Goal: Transaction & Acquisition: Download file/media

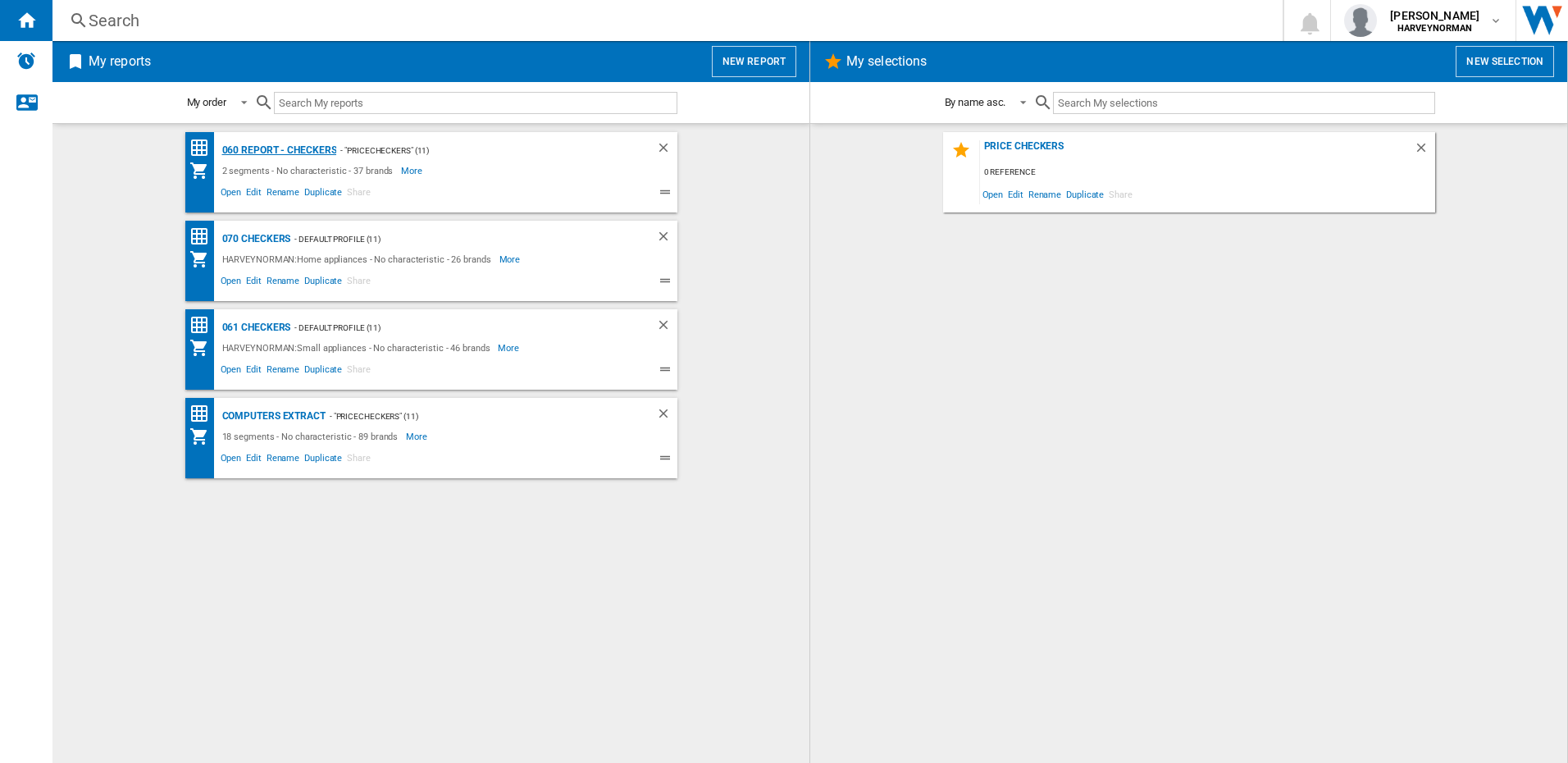
click at [240, 147] on div "060 report - Checkers" at bounding box center [278, 150] width 119 height 20
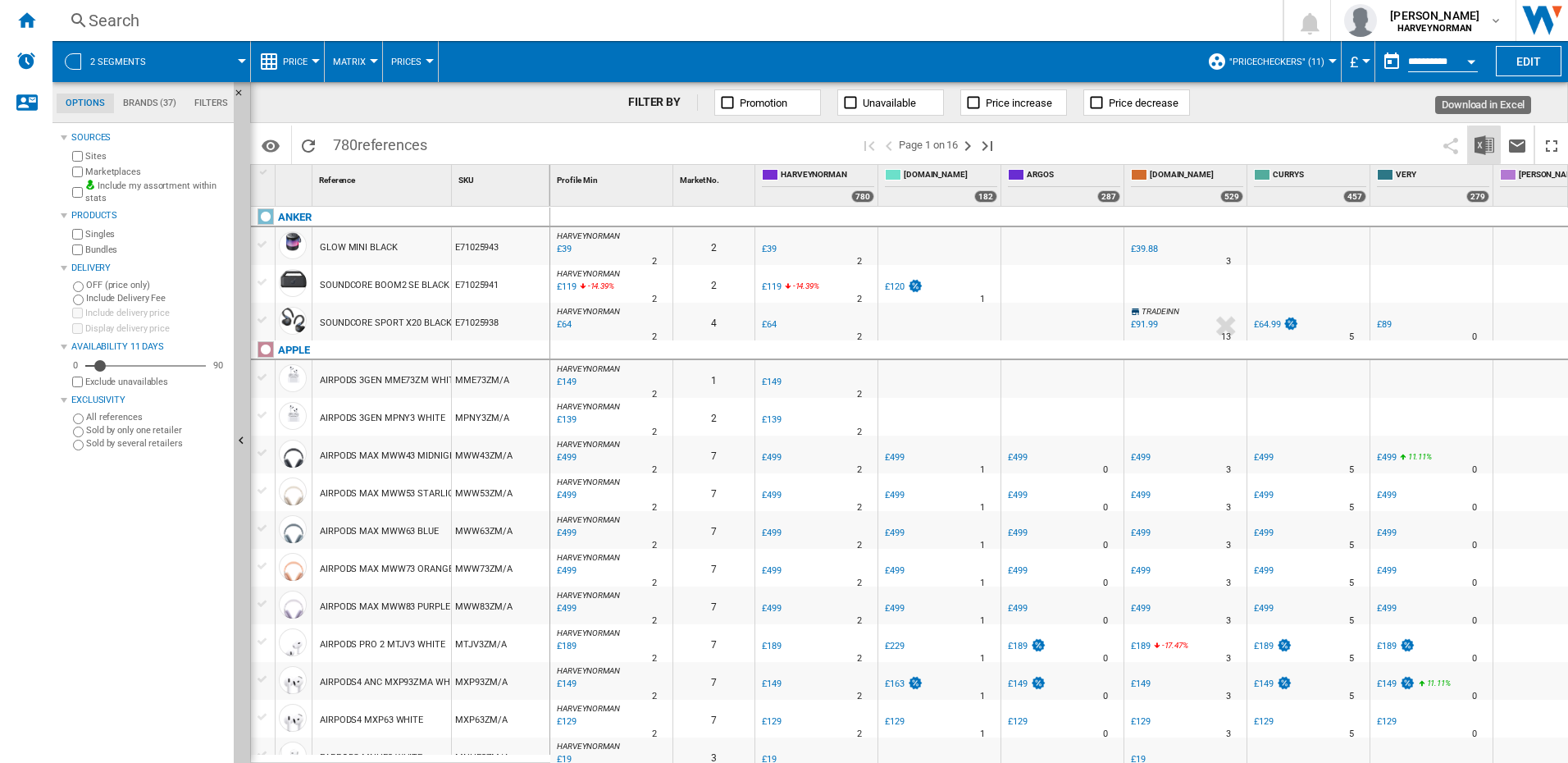
click at [1482, 144] on img "Download in Excel" at bounding box center [1483, 144] width 19 height 19
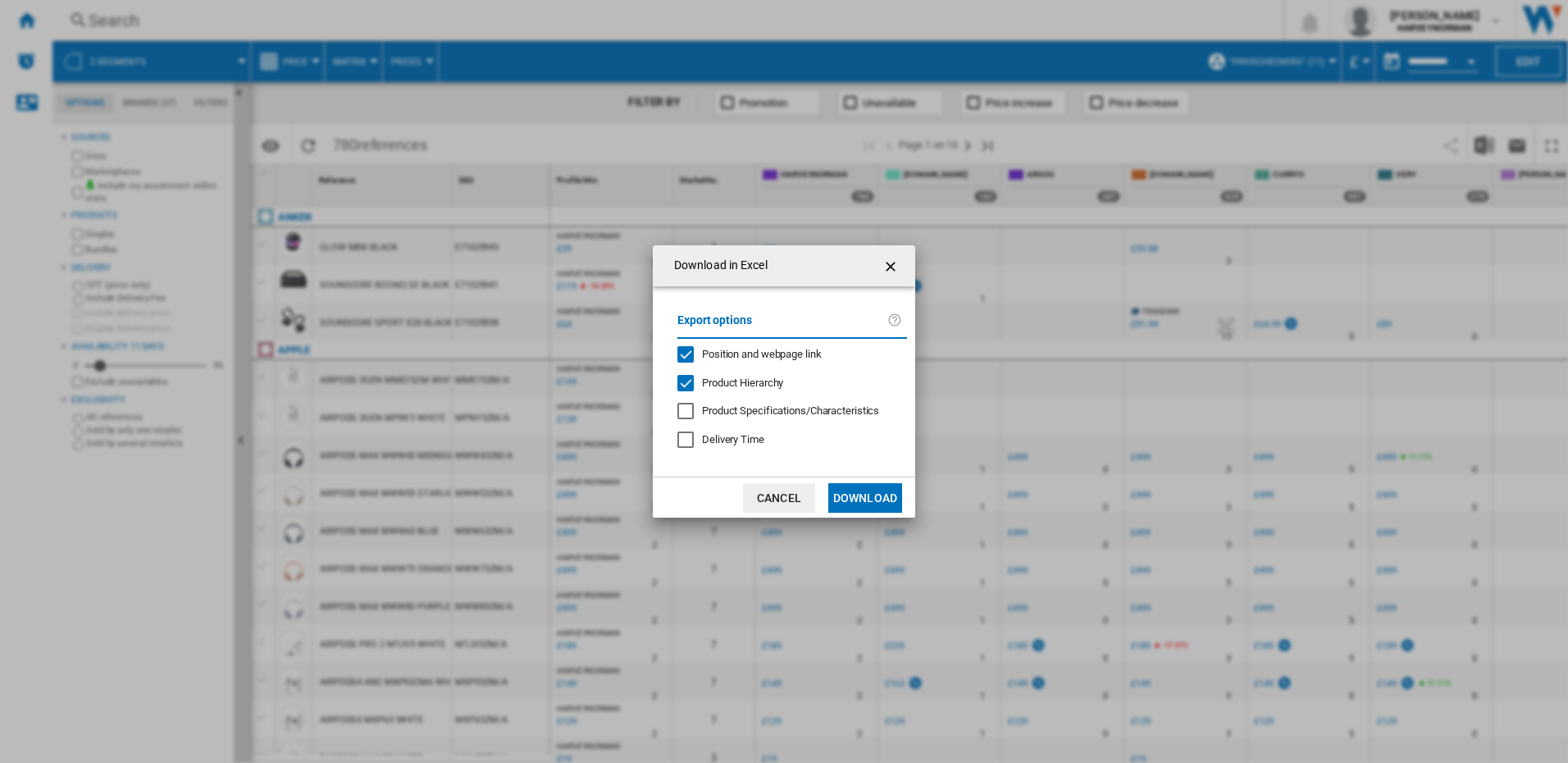
click at [873, 500] on button "Download" at bounding box center [865, 498] width 74 height 29
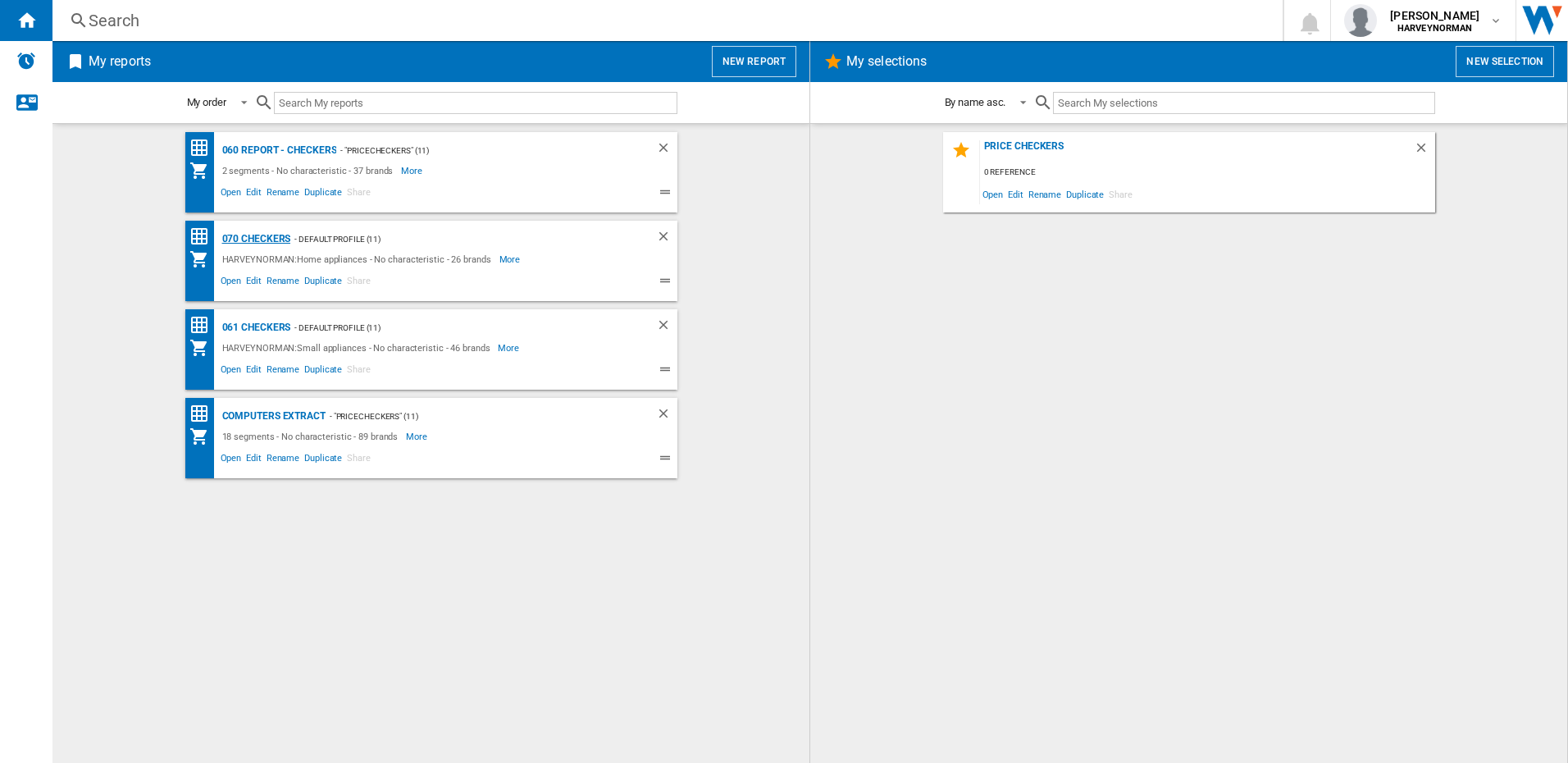
click at [267, 237] on div "070 Checkers" at bounding box center [254, 239] width 73 height 20
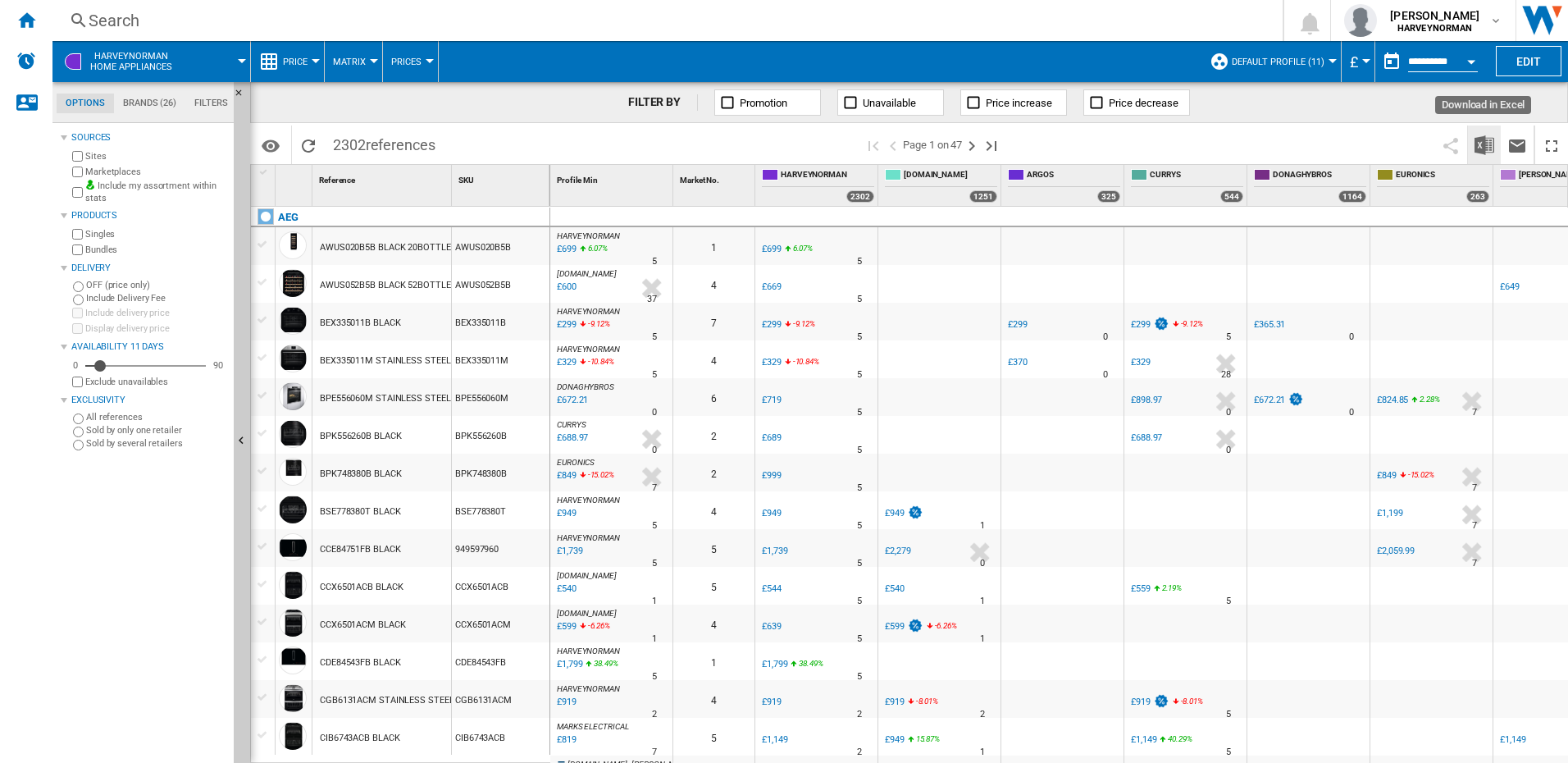
click at [1487, 144] on img "Download in Excel" at bounding box center [1483, 144] width 19 height 19
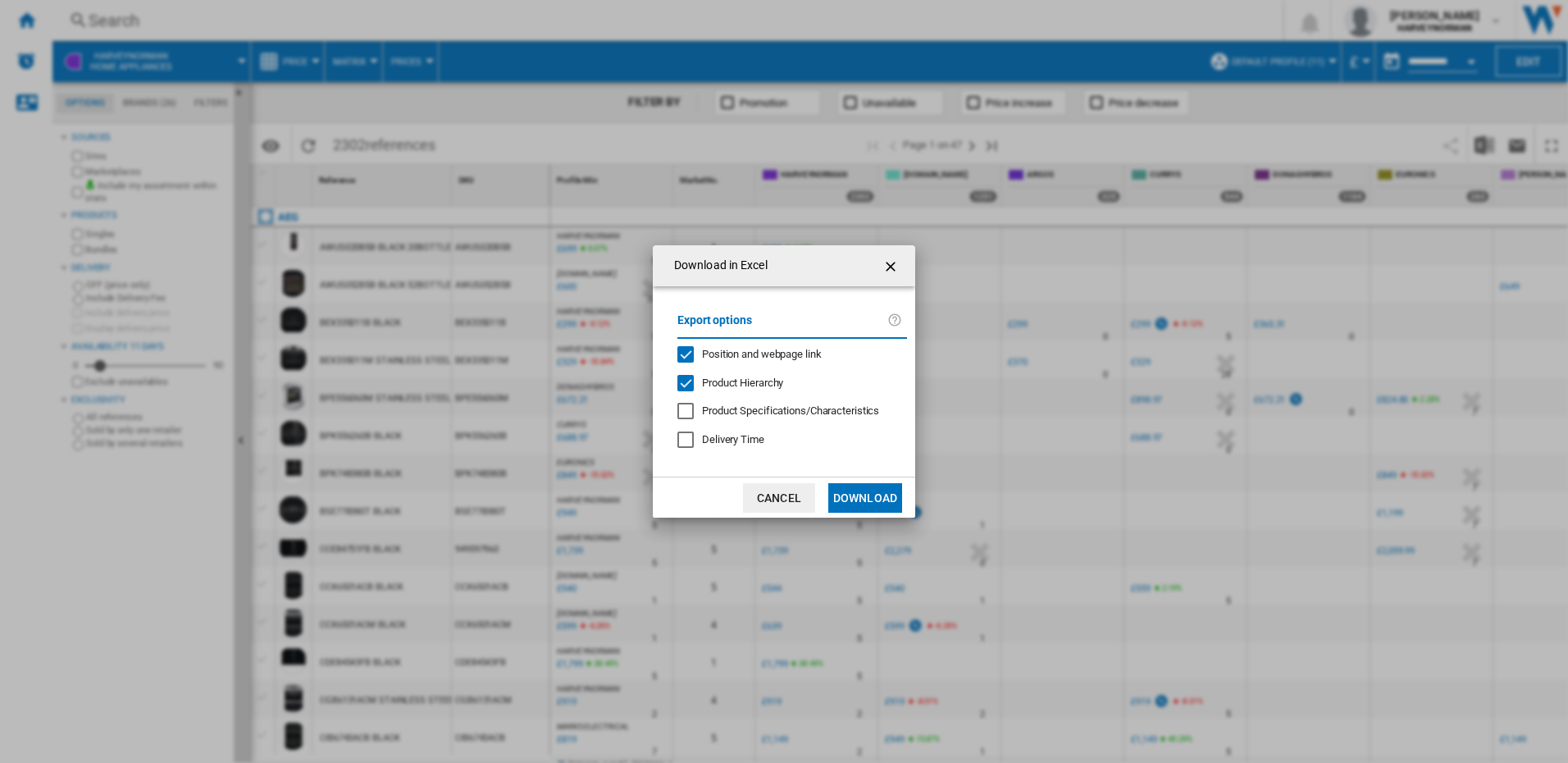
click at [867, 496] on button "Download" at bounding box center [865, 498] width 74 height 29
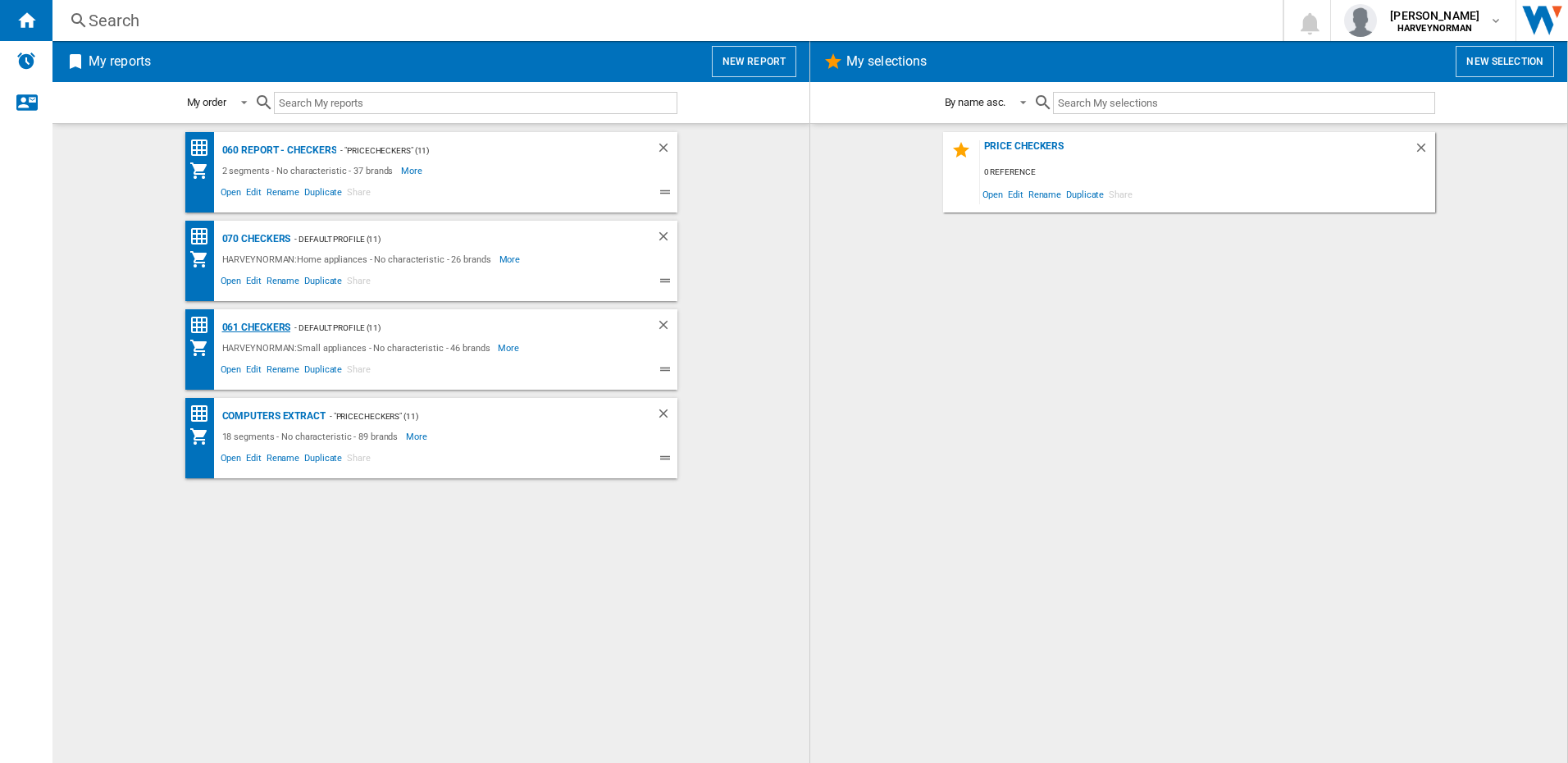
click at [256, 322] on div "061 Checkers" at bounding box center [254, 327] width 73 height 20
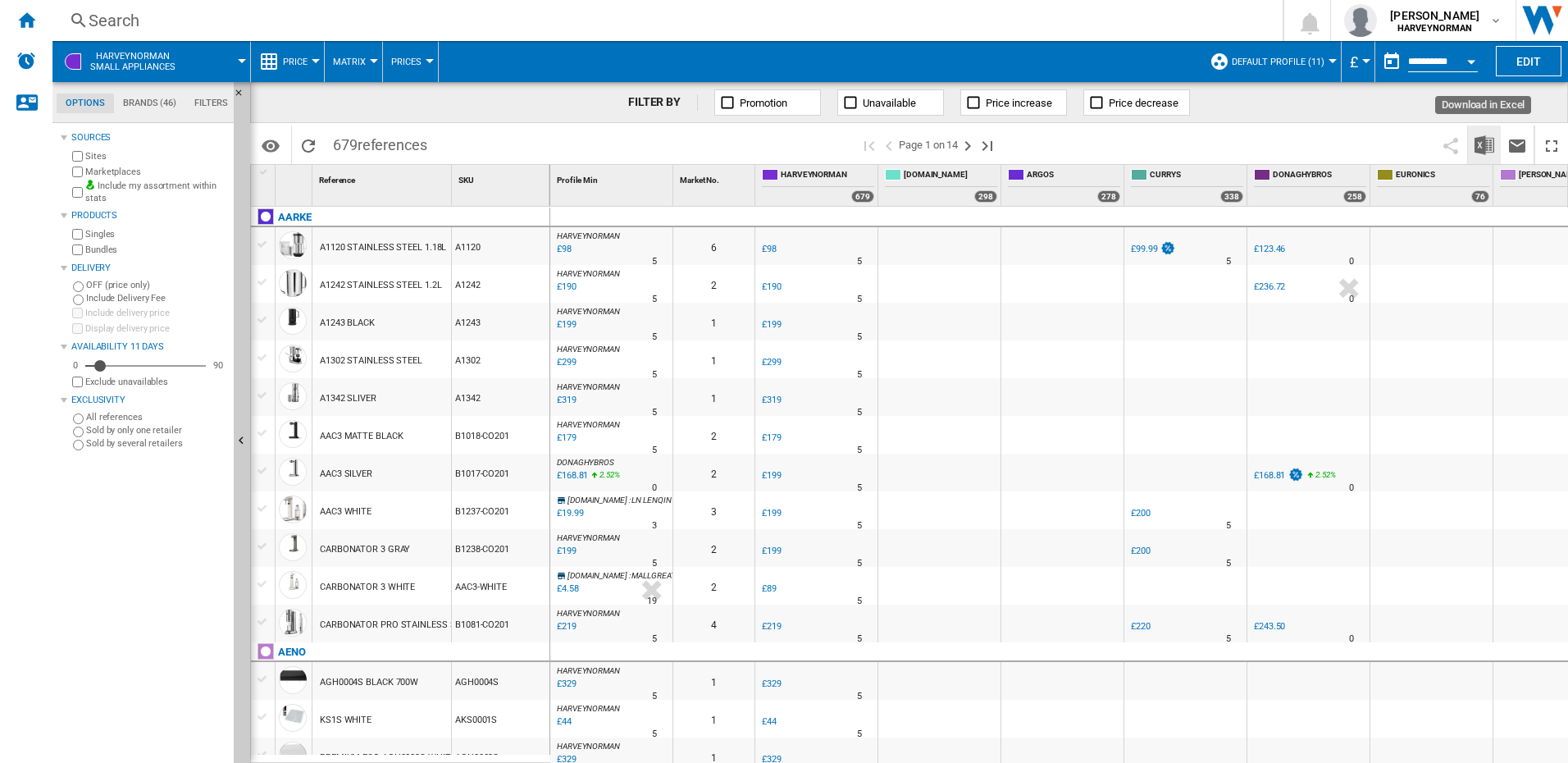
click at [1483, 144] on img "Download in Excel" at bounding box center [1483, 144] width 19 height 19
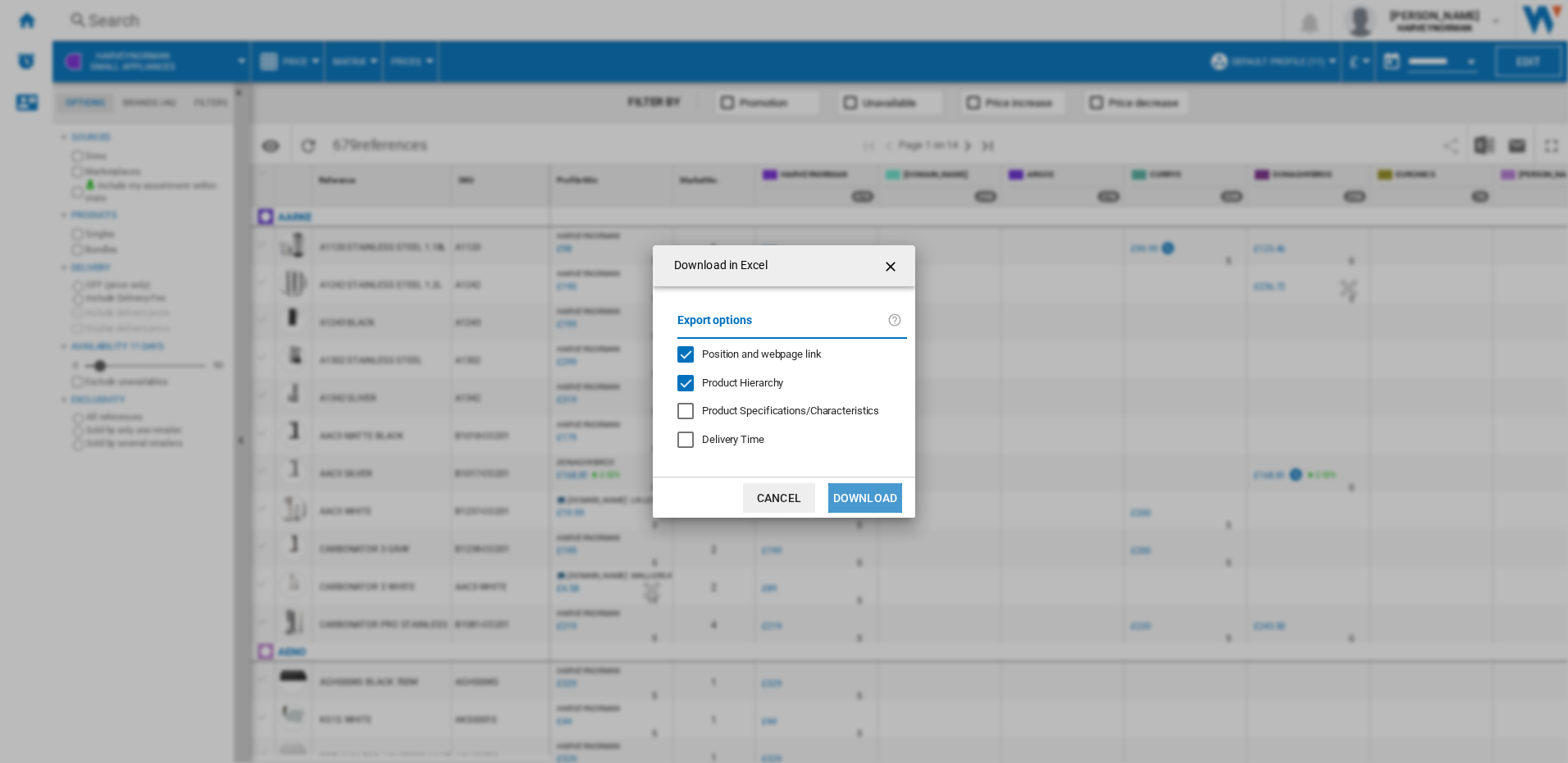
click at [867, 494] on button "Download" at bounding box center [865, 498] width 74 height 29
